Goal: Task Accomplishment & Management: Use online tool/utility

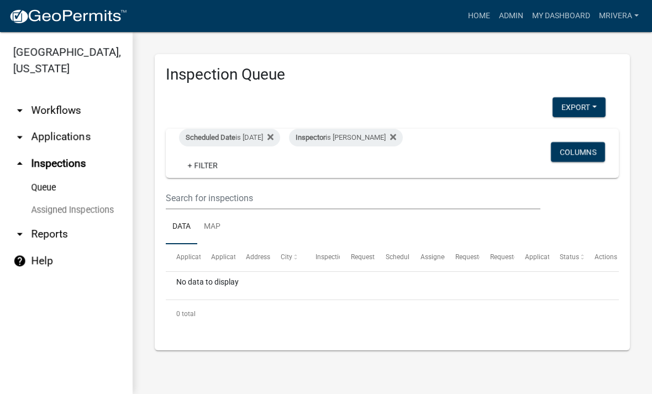
click at [209, 152] on div "Scheduled Date is [DATE] Inspector is [PERSON_NAME] + Filter" at bounding box center [319, 153] width 296 height 49
click at [215, 137] on span "Scheduled Date" at bounding box center [211, 137] width 50 height 8
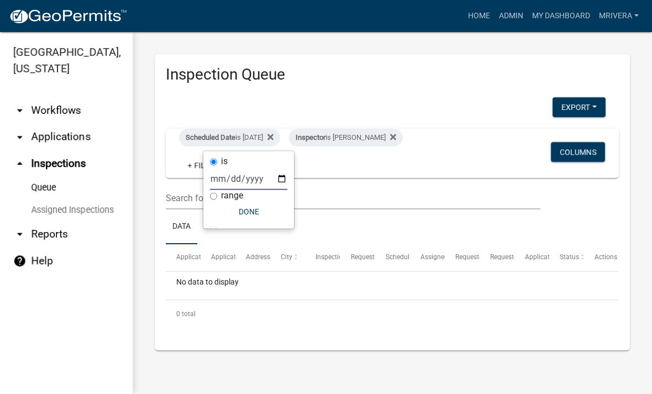
click at [234, 167] on input "[DATE]" at bounding box center [248, 178] width 77 height 23
type input "[DATE]"
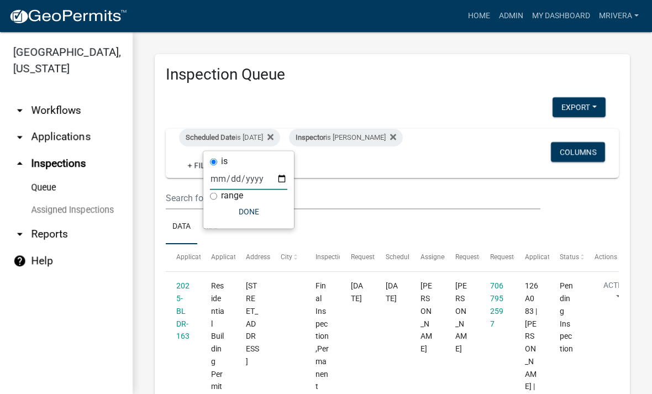
click at [243, 212] on button "Done" at bounding box center [248, 212] width 77 height 20
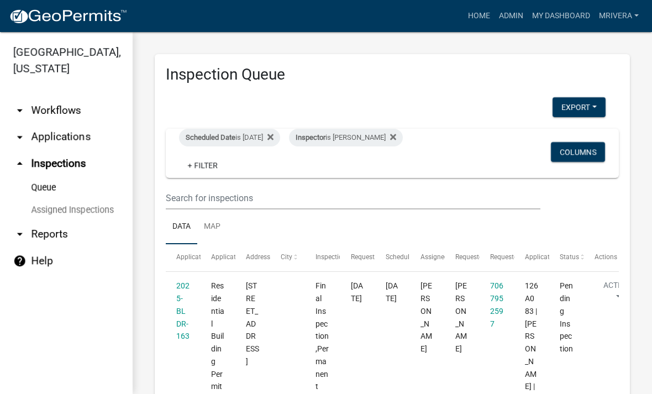
click at [383, 131] on div "Inspector is [PERSON_NAME]" at bounding box center [346, 138] width 114 height 18
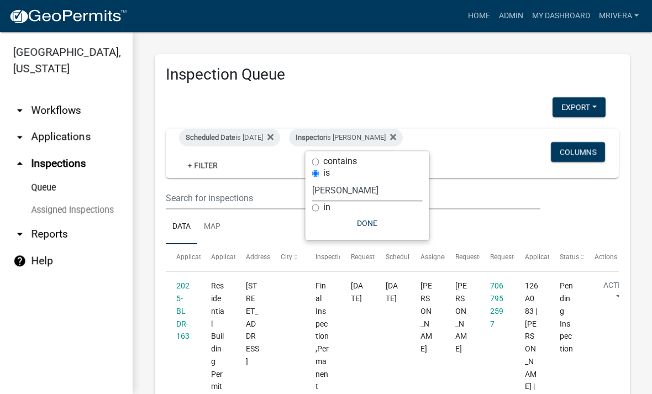
click at [380, 188] on select "Select an option None [PERSON_NAME] [PERSON_NAME] [PERSON_NAME] Quistan [PERSON…" at bounding box center [367, 190] width 110 height 23
select select "a0ea4169-8540-4a2c-b9f4-cf4c1ffdeb95"
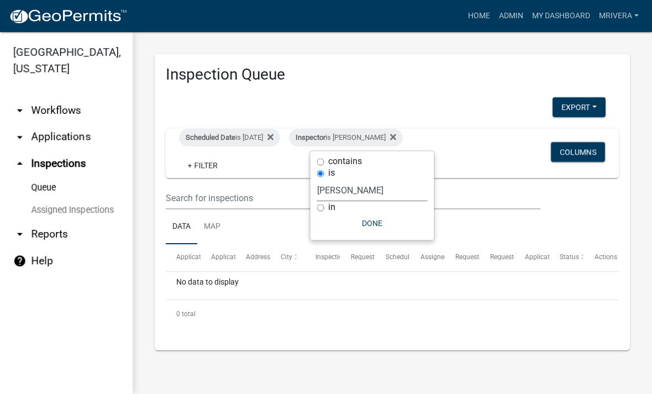
click at [386, 225] on button "Done" at bounding box center [372, 223] width 110 height 20
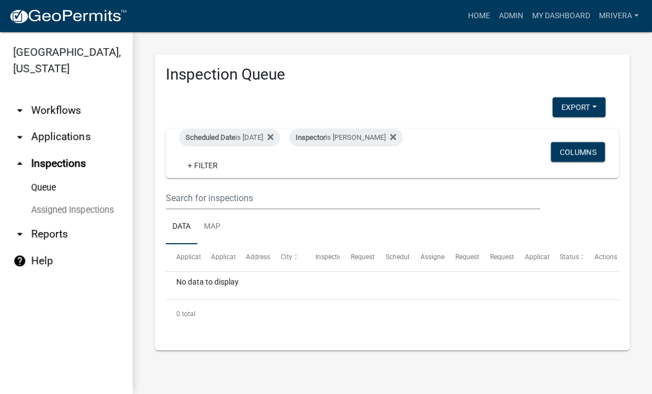
click at [387, 143] on div "Inspector is [PERSON_NAME]" at bounding box center [346, 138] width 114 height 18
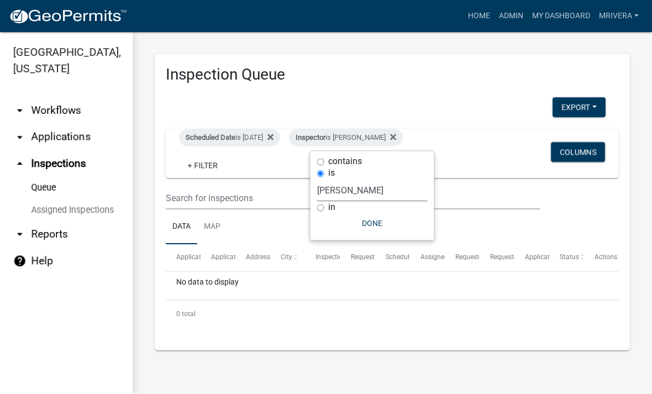
click at [379, 193] on select "Select an option None [PERSON_NAME] [PERSON_NAME] [PERSON_NAME] Quistan [PERSON…" at bounding box center [372, 190] width 110 height 23
select select "07642ab0-564c-47bb-824b-0ccf2da83593"
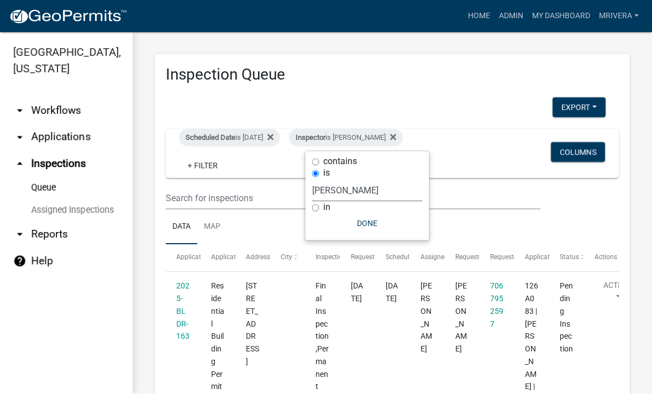
click at [386, 222] on button "Done" at bounding box center [367, 223] width 110 height 20
